Goal: Check status: Check status

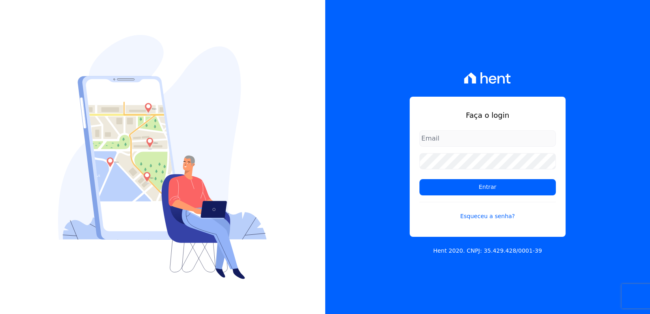
type input "[EMAIL_ADDRESS][DOMAIN_NAME]"
click at [596, 139] on div "Faça o login [EMAIL_ADDRESS][DOMAIN_NAME] Entrar Esqueceu a senha? Hent 2020. C…" at bounding box center [487, 157] width 325 height 314
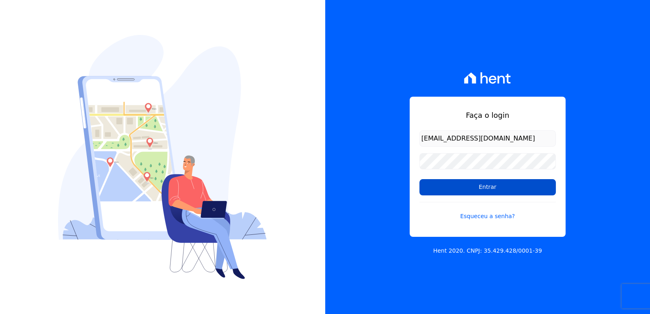
click at [520, 188] on input "Entrar" at bounding box center [487, 187] width 136 height 16
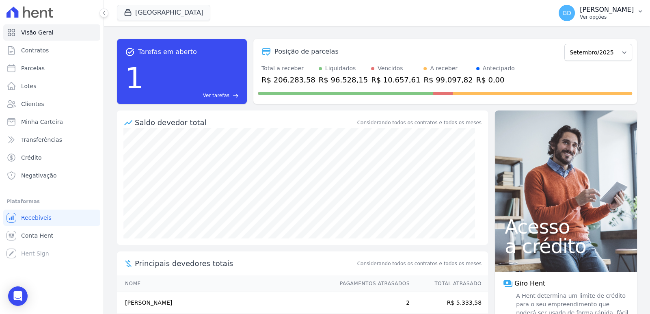
drag, startPoint x: 643, startPoint y: 11, endPoint x: 640, endPoint y: 22, distance: 11.3
click at [643, 11] on button "GD Gabriel Doro Ver opções" at bounding box center [601, 13] width 98 height 23
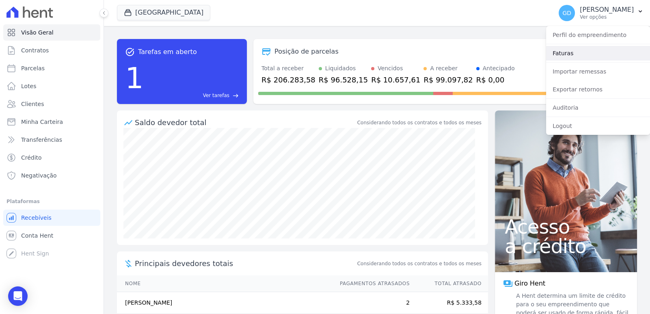
click at [570, 56] on link "Faturas" at bounding box center [598, 53] width 104 height 15
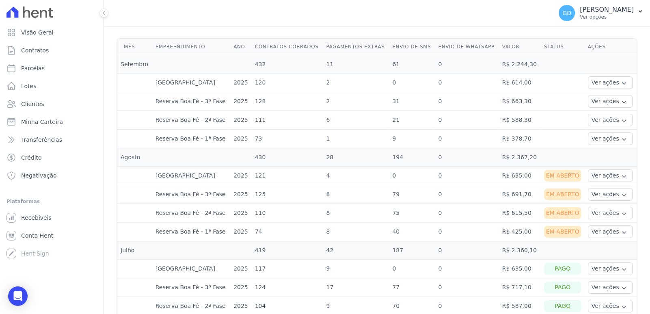
scroll to position [243, 0]
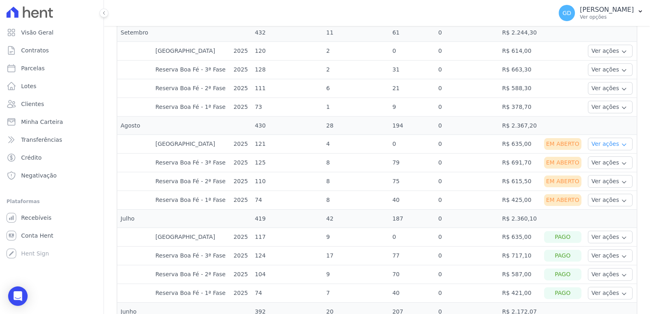
click at [609, 140] on button "Ver ações" at bounding box center [610, 144] width 45 height 13
click at [605, 164] on link "Ver boleto" at bounding box center [621, 166] width 60 height 9
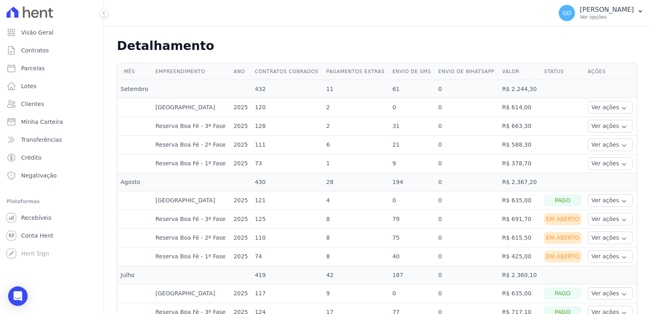
scroll to position [202, 0]
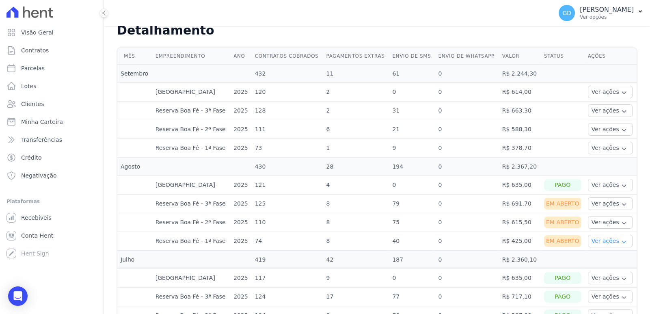
click at [603, 237] on button "Ver ações" at bounding box center [610, 241] width 45 height 13
click at [596, 220] on button "Ver ações" at bounding box center [610, 222] width 45 height 13
click at [574, 182] on td "Pago" at bounding box center [562, 185] width 44 height 19
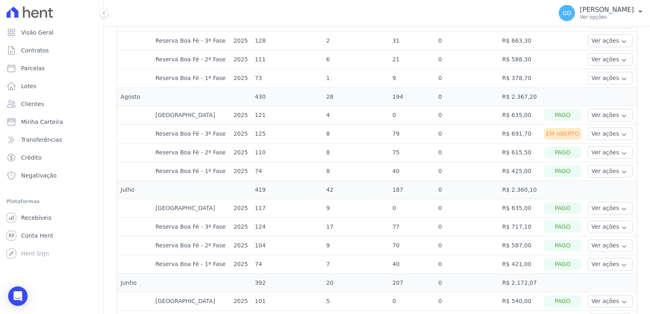
scroll to position [284, 0]
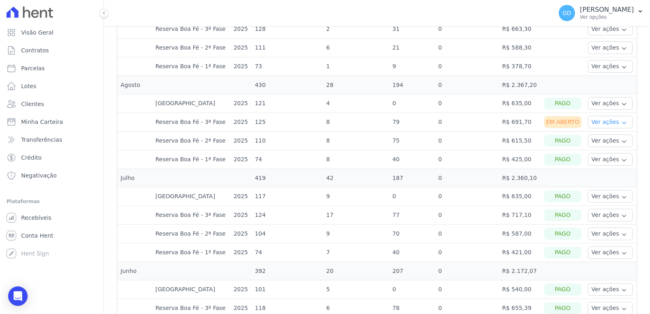
click at [607, 123] on button "Ver ações" at bounding box center [610, 122] width 45 height 13
click at [291, 9] on div "Parque Das Palmeiras Doro Incorporações Parque das Palmeiras Reserva Boa Fé - 1…" at bounding box center [333, 13] width 432 height 27
